Goal: Task Accomplishment & Management: Understand process/instructions

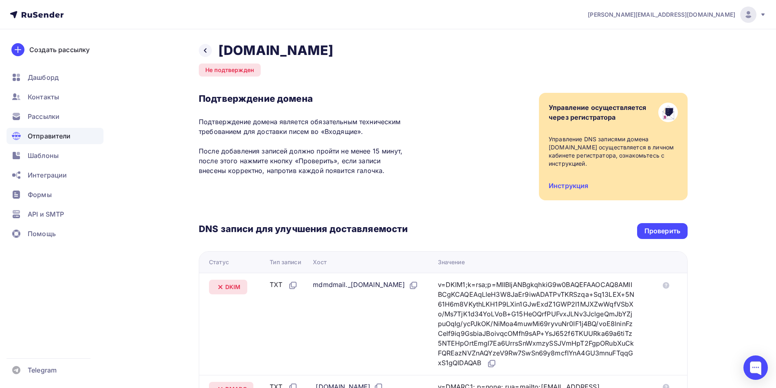
click at [627, 16] on nav "shpak.olga@kkpd.ru Аккаунт Тарифы Выйти Создать рассылку Дашборд Контакты Рассы…" at bounding box center [388, 14] width 776 height 29
click at [731, 60] on div "shpak.olga@kkpd.ru Аккаунт Тарифы Выйти Создать рассылку Дашборд Контакты Рассы…" at bounding box center [388, 290] width 776 height 581
click at [587, 123] on div "Управление осуществляется через регистратора" at bounding box center [613, 116] width 129 height 26
click at [577, 182] on link "Инструкция" at bounding box center [569, 186] width 40 height 8
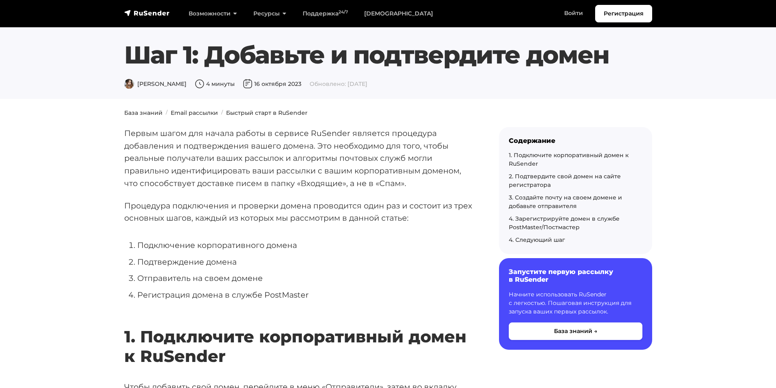
drag, startPoint x: 127, startPoint y: 48, endPoint x: 611, endPoint y: 51, distance: 483.9
click at [611, 51] on h1 "Шаг 1: Добавьте и подтвердите домен" at bounding box center [388, 54] width 528 height 29
click at [636, 90] on section "Шаг 1: Добавьте и подтвердите домен Дарья Л. 4 минуты 16 октября 2023 Обновлено…" at bounding box center [388, 49] width 776 height 99
click at [462, 93] on section "Шаг 1: Добавьте и подтвердите домен Дарья Л. 4 минуты 16 октября 2023 Обновлено…" at bounding box center [388, 49] width 776 height 99
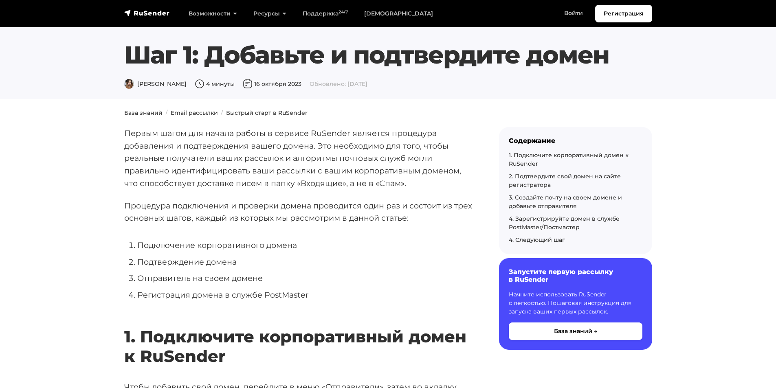
click at [460, 89] on section "Шаг 1: Добавьте и подтвердите домен Дарья Л. 4 минуты 16 октября 2023 Обновлено…" at bounding box center [388, 49] width 776 height 99
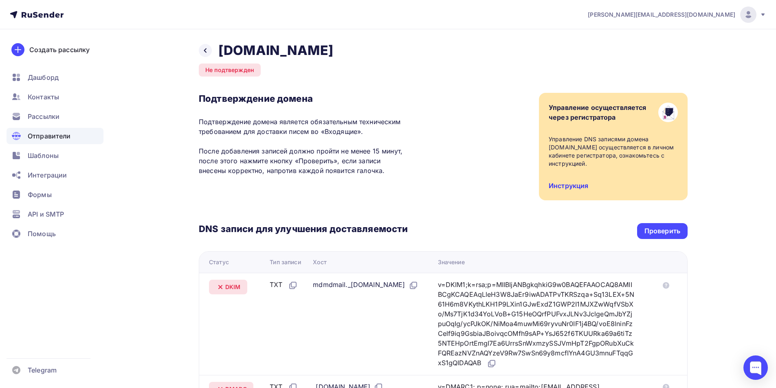
click at [563, 182] on link "Инструкция" at bounding box center [569, 186] width 40 height 8
click at [204, 51] on icon at bounding box center [205, 50] width 7 height 7
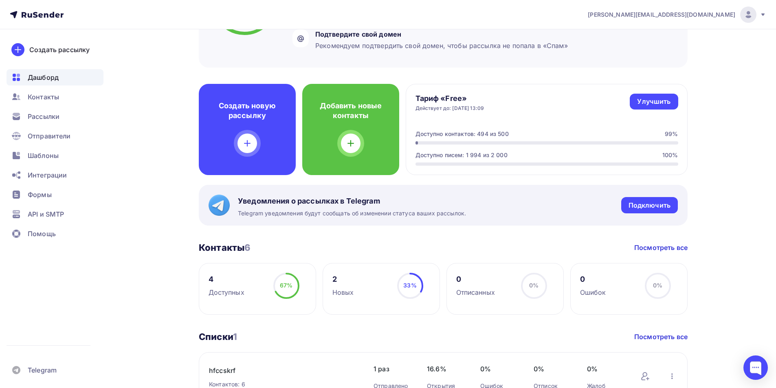
scroll to position [163, 0]
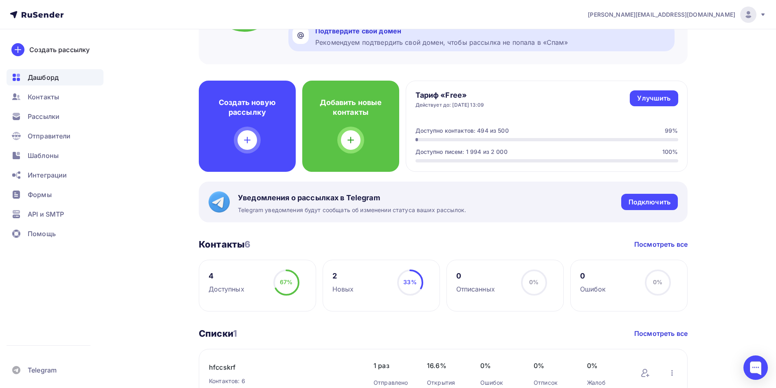
click at [352, 34] on div "Подтвердите свой домен" at bounding box center [441, 31] width 253 height 10
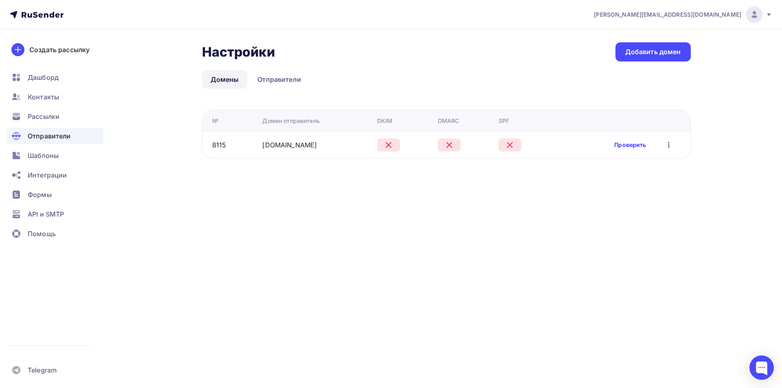
click at [627, 145] on link "Проверить" at bounding box center [630, 145] width 32 height 8
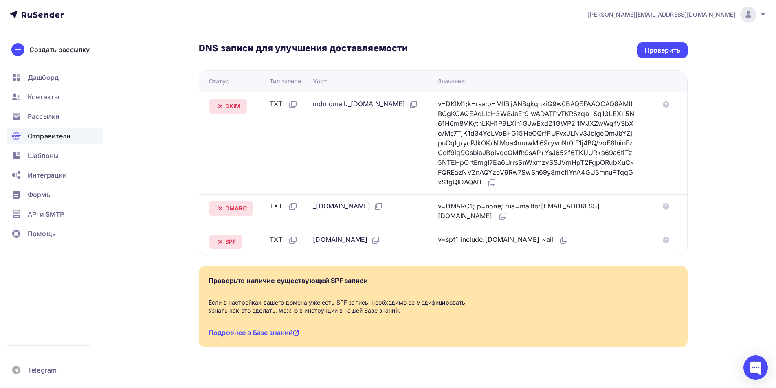
scroll to position [185, 0]
